Goal: Obtain resource: Download file/media

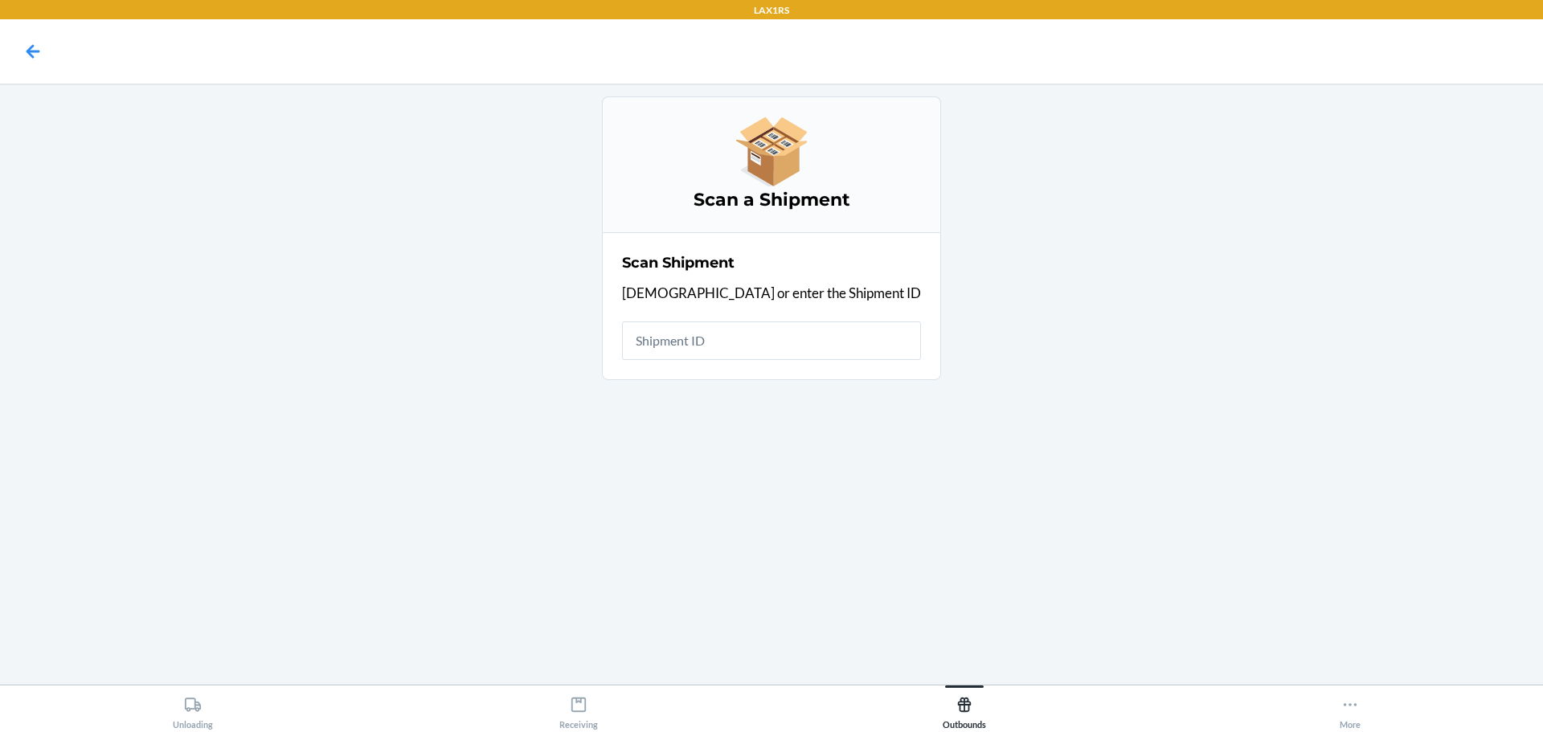
click at [772, 338] on input "text" at bounding box center [771, 341] width 299 height 39
type input "WRERJDEEFKW0Z"
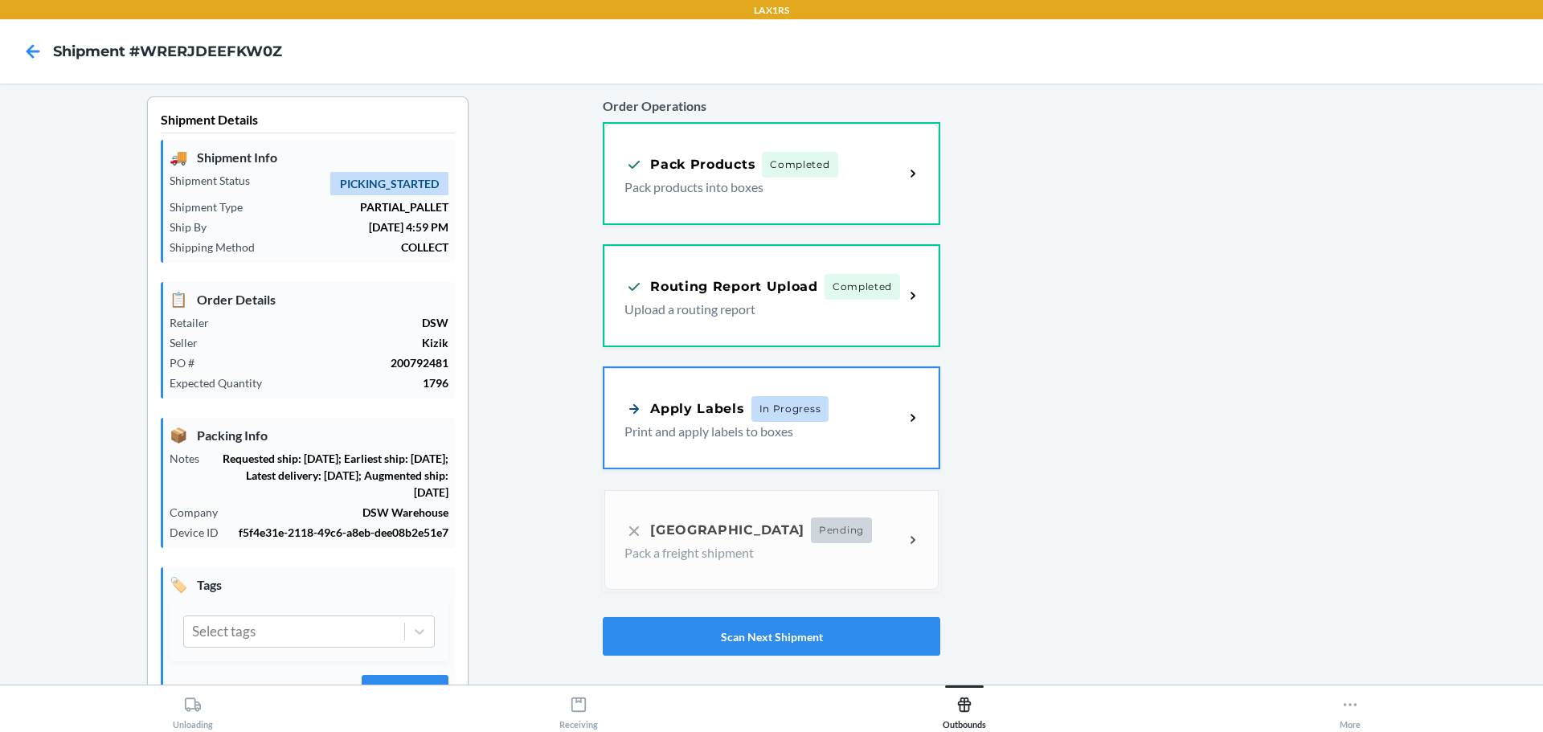
click at [695, 392] on div "Apply Labels In Progress Print and apply labels to boxes" at bounding box center [771, 418] width 334 height 100
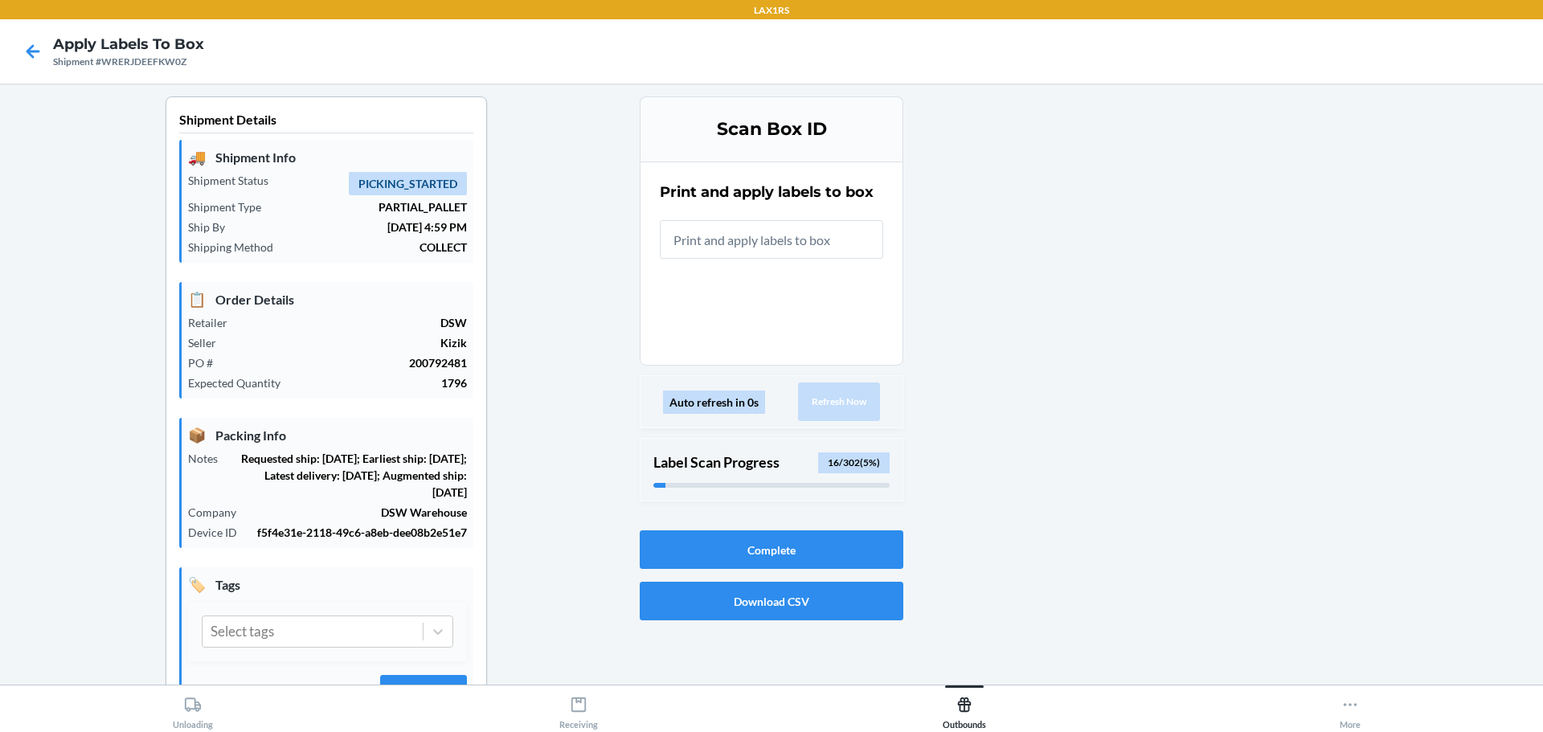
click at [707, 252] on input "text" at bounding box center [771, 239] width 223 height 39
click at [818, 215] on div "Print and apply labels to box" at bounding box center [771, 220] width 223 height 87
click at [799, 248] on input "text" at bounding box center [771, 239] width 223 height 39
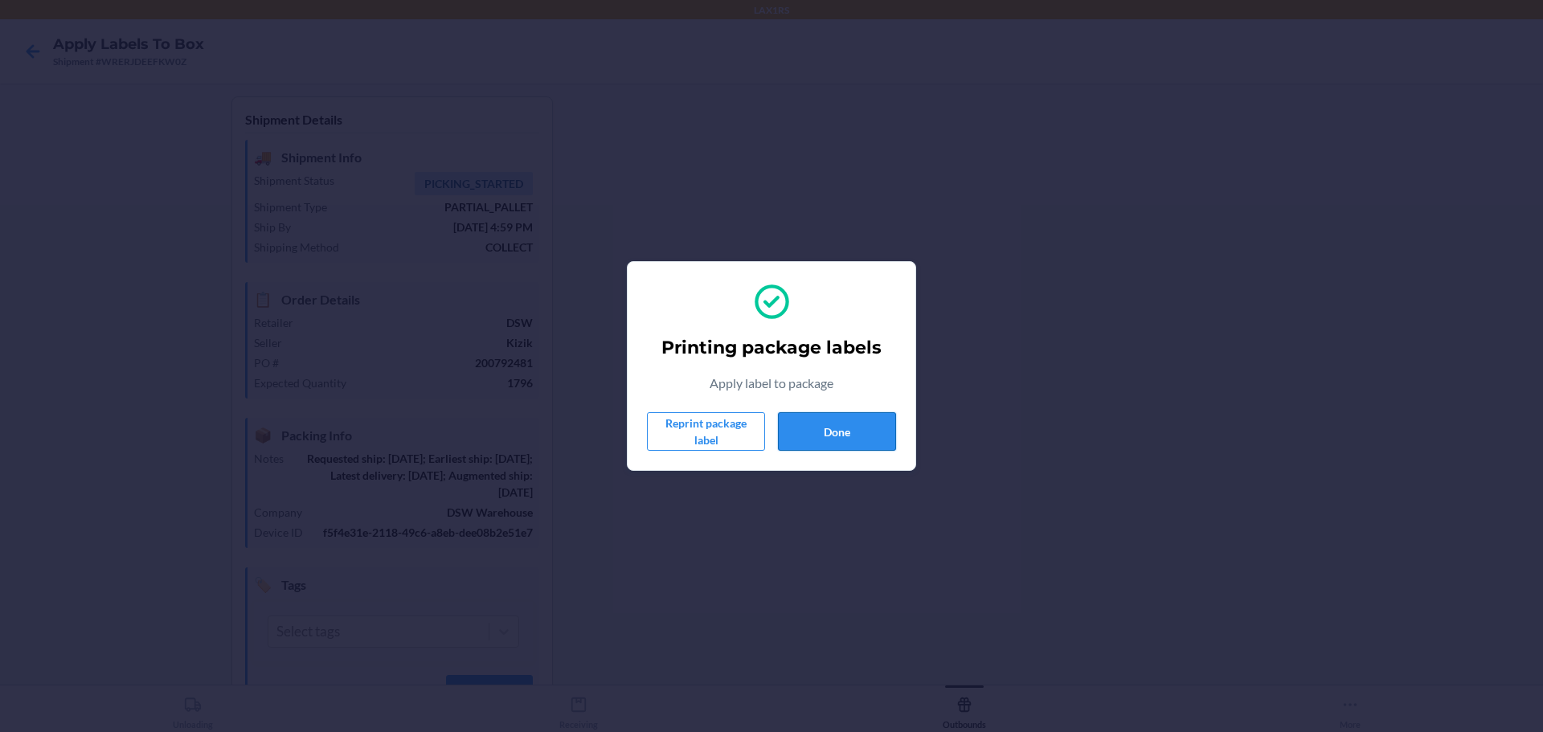
click at [806, 431] on button "Done" at bounding box center [837, 431] width 118 height 39
click at [858, 449] on button "Done" at bounding box center [837, 431] width 118 height 39
click at [828, 429] on button "Done" at bounding box center [837, 431] width 118 height 39
click at [841, 434] on button "Done" at bounding box center [837, 431] width 118 height 39
click at [892, 426] on button "Done" at bounding box center [837, 431] width 118 height 39
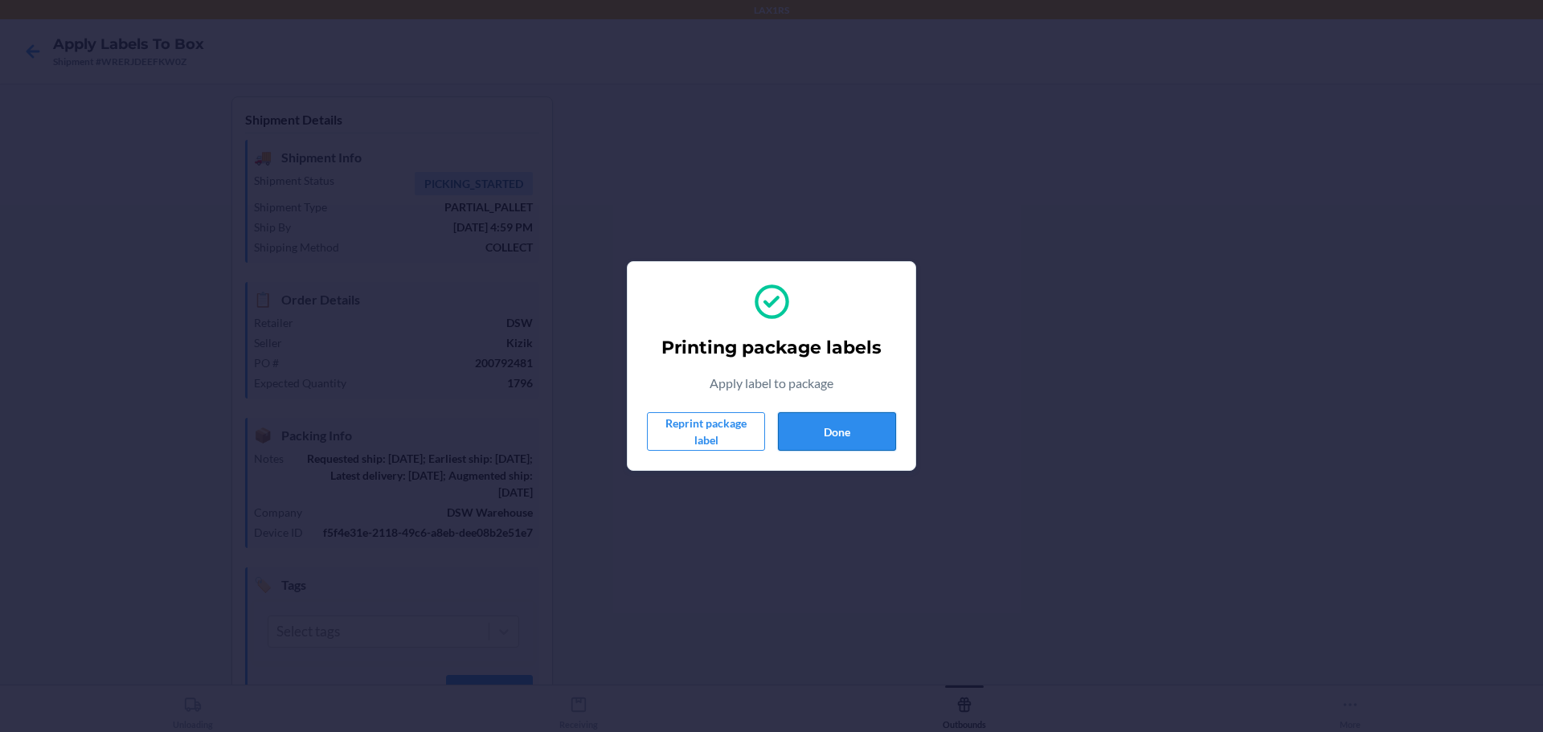
click at [885, 420] on button "Done" at bounding box center [837, 431] width 118 height 39
click at [891, 417] on button "Done" at bounding box center [837, 431] width 118 height 39
click at [823, 428] on button "Done" at bounding box center [837, 431] width 118 height 39
click at [829, 433] on button "Done" at bounding box center [837, 431] width 118 height 39
click at [893, 429] on button "Done" at bounding box center [837, 431] width 118 height 39
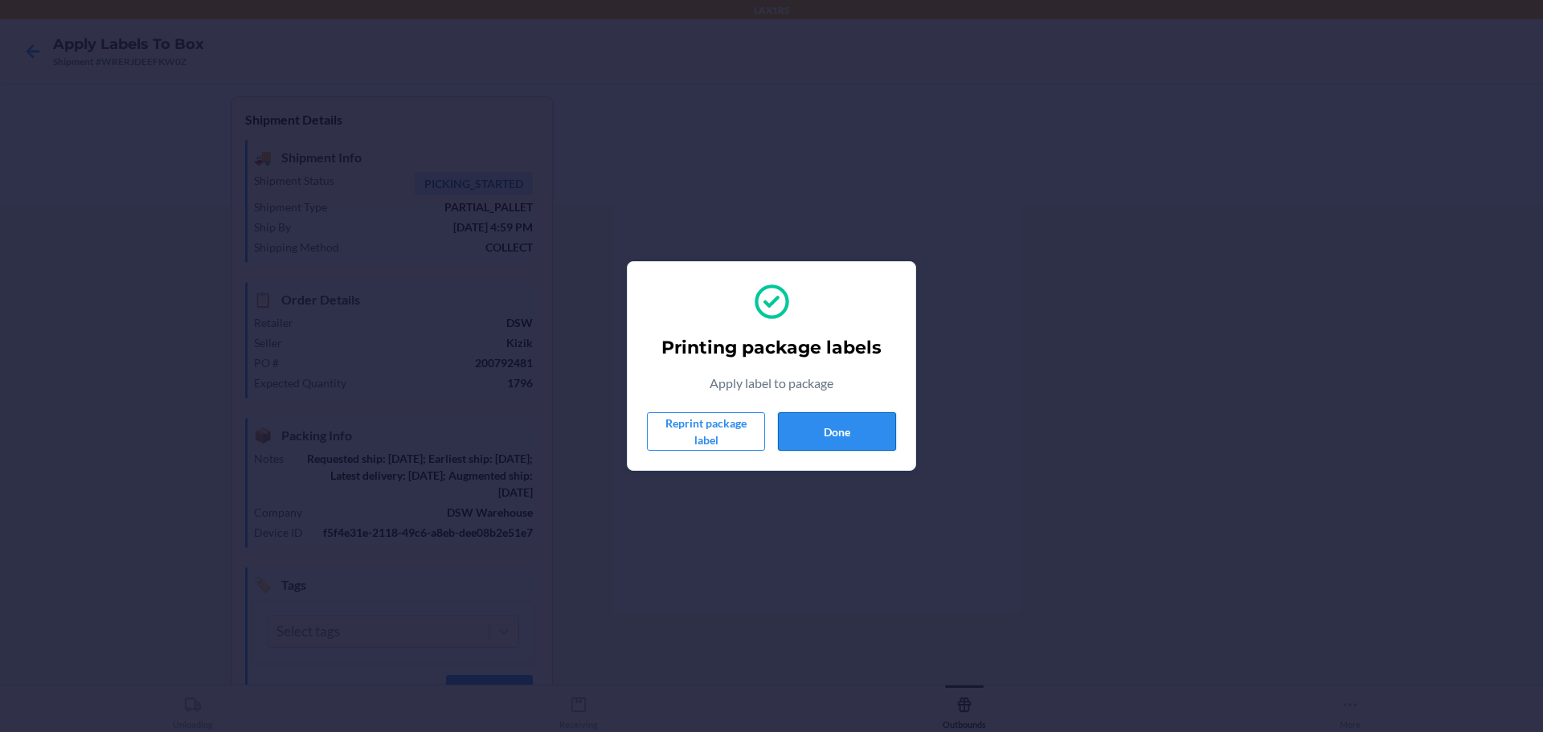
click at [885, 434] on button "Done" at bounding box center [837, 431] width 118 height 39
click at [838, 434] on button "Done" at bounding box center [837, 431] width 118 height 39
click at [867, 426] on button "Done" at bounding box center [837, 431] width 118 height 39
click at [835, 446] on button "Done" at bounding box center [837, 431] width 118 height 39
click at [865, 429] on button "Done" at bounding box center [837, 431] width 118 height 39
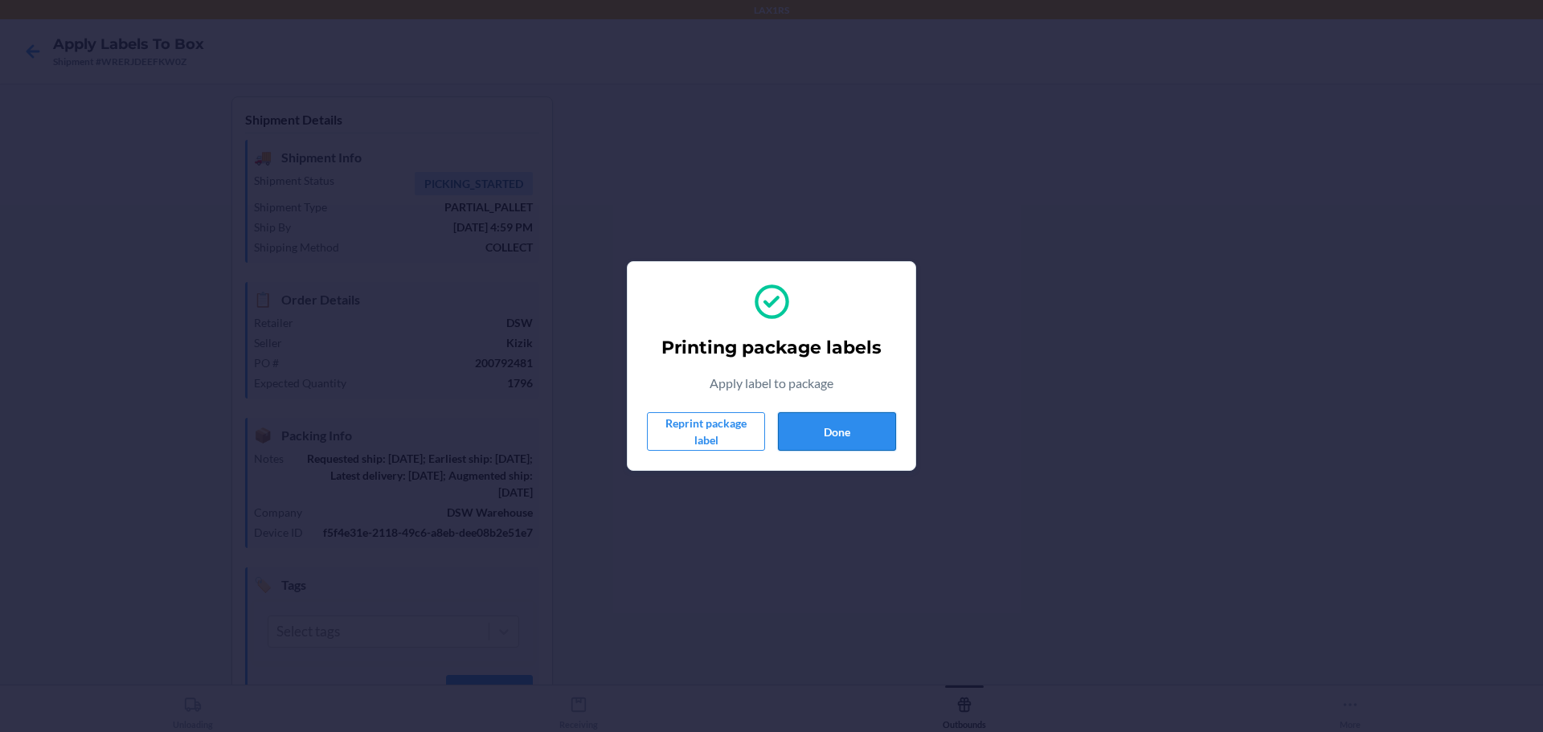
click at [893, 422] on button "Done" at bounding box center [837, 431] width 118 height 39
click at [851, 428] on button "Done" at bounding box center [837, 431] width 118 height 39
click at [812, 440] on button "Done" at bounding box center [837, 431] width 118 height 39
click at [884, 432] on button "Done" at bounding box center [837, 431] width 118 height 39
click at [798, 432] on button "Done" at bounding box center [837, 431] width 118 height 39
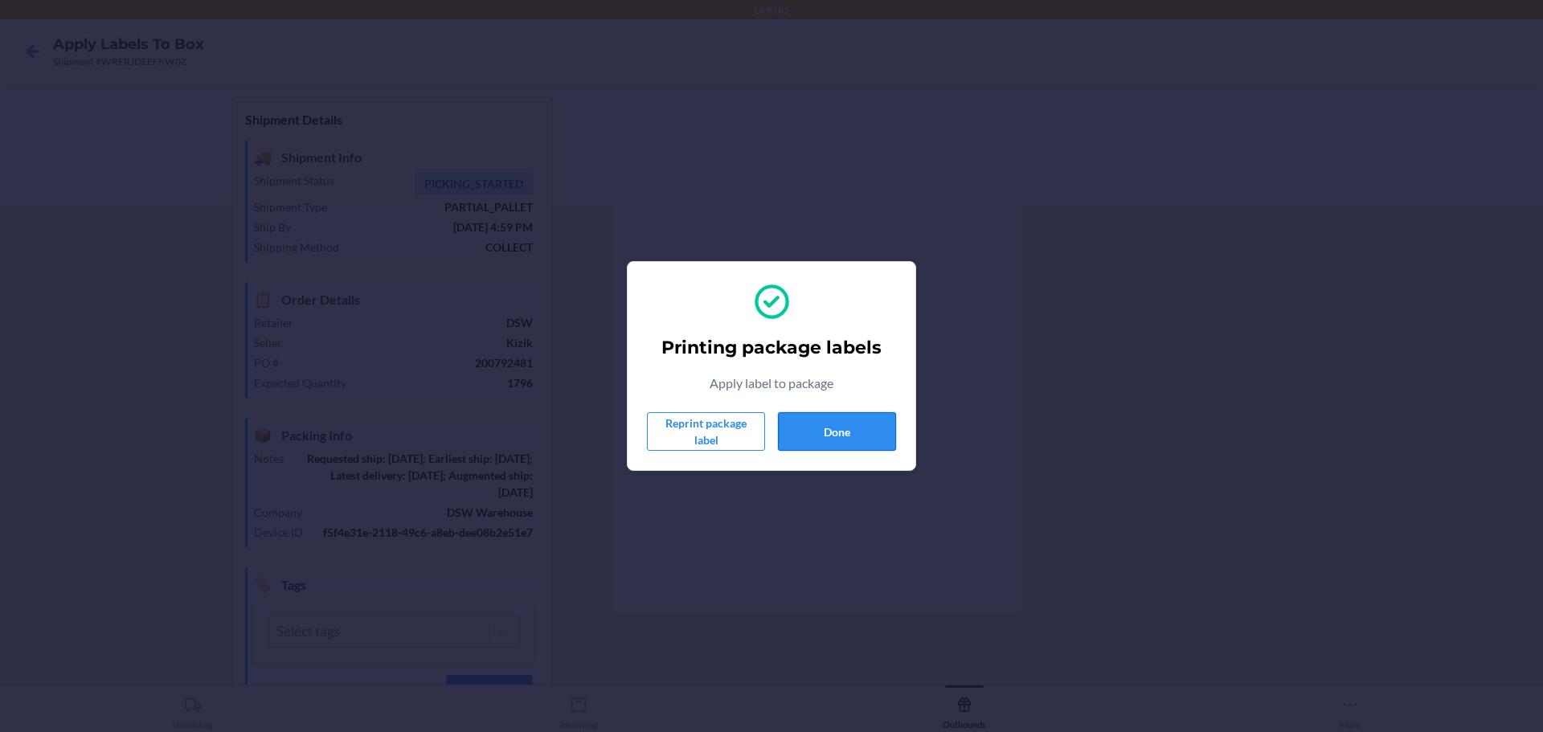
click at [858, 422] on button "Done" at bounding box center [837, 431] width 118 height 39
click at [862, 438] on button "Done" at bounding box center [837, 431] width 118 height 39
click at [819, 436] on button "Done" at bounding box center [837, 431] width 118 height 39
click at [820, 441] on button "Done" at bounding box center [837, 431] width 118 height 39
click at [853, 440] on button "Done" at bounding box center [837, 431] width 118 height 39
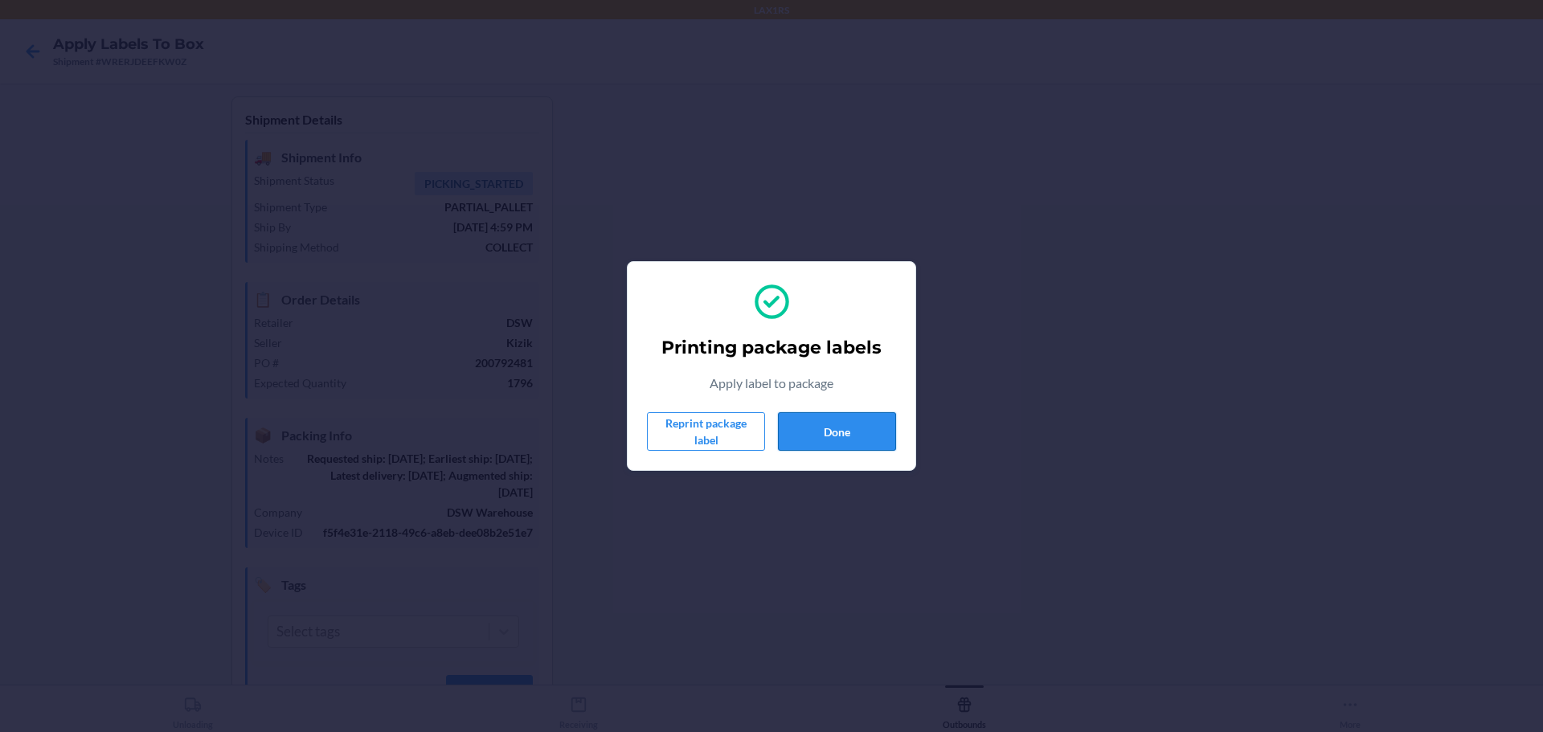
click at [832, 435] on button "Done" at bounding box center [837, 431] width 118 height 39
click at [883, 440] on button "Done" at bounding box center [837, 431] width 118 height 39
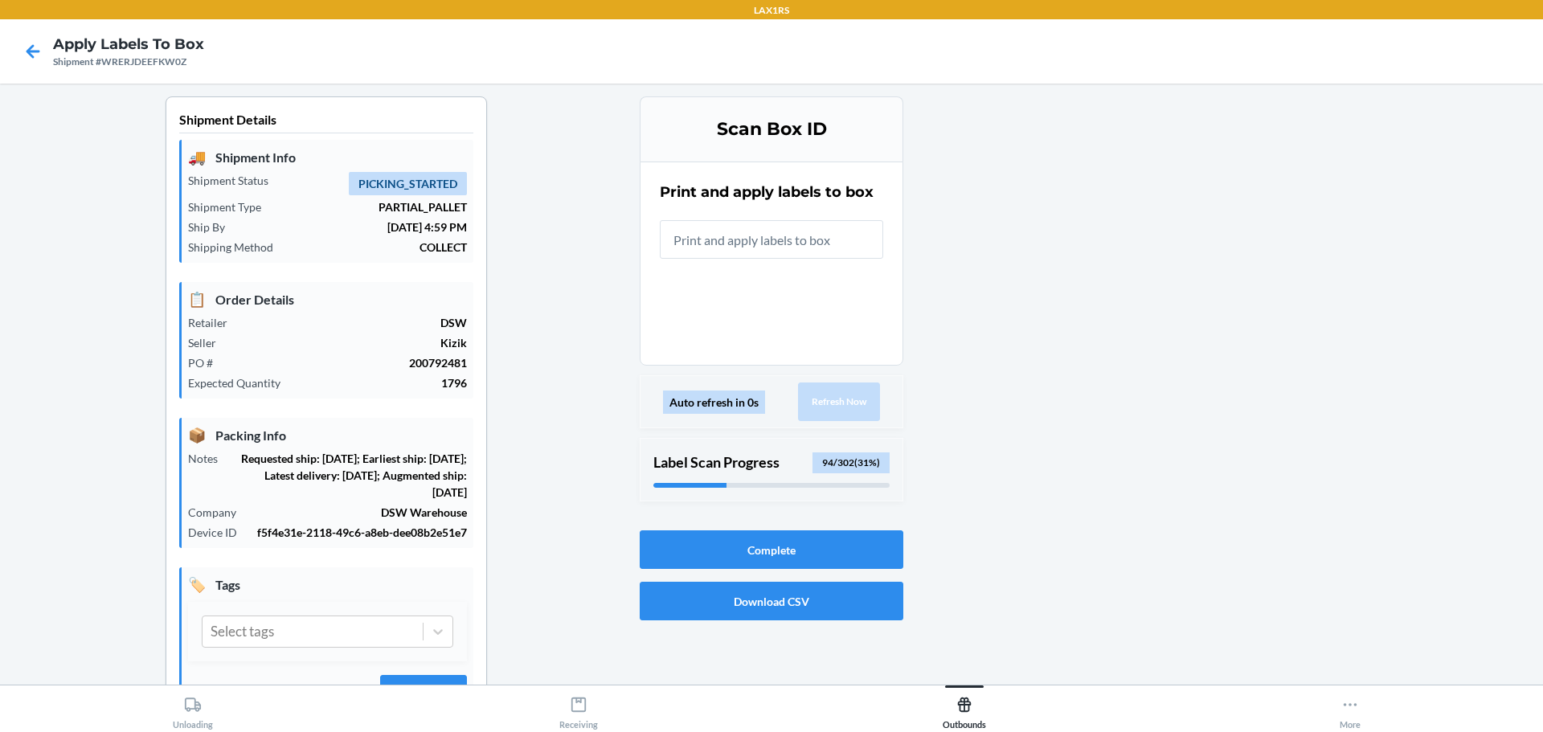
click at [732, 400] on div "Auto refresh in 0s" at bounding box center [714, 402] width 102 height 23
click at [720, 381] on div "Auto refresh in 0s Refresh Now" at bounding box center [772, 401] width 264 height 53
click at [723, 412] on div "Auto refresh in 0s" at bounding box center [714, 402] width 102 height 23
click at [850, 587] on button "Download CSV" at bounding box center [772, 601] width 264 height 39
click at [1025, 387] on div at bounding box center [1216, 428] width 627 height 664
